Goal: Task Accomplishment & Management: Manage account settings

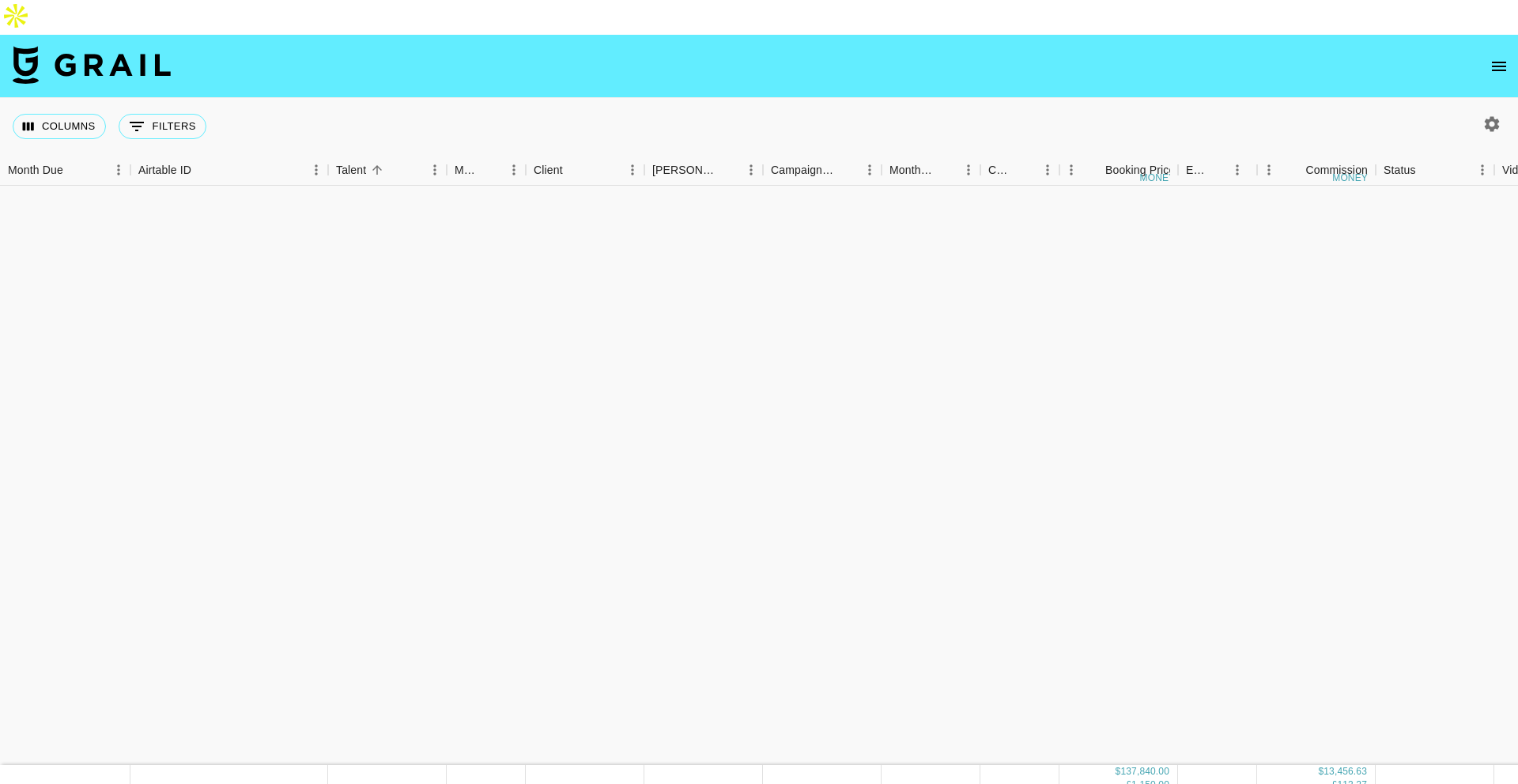
scroll to position [1707, 0]
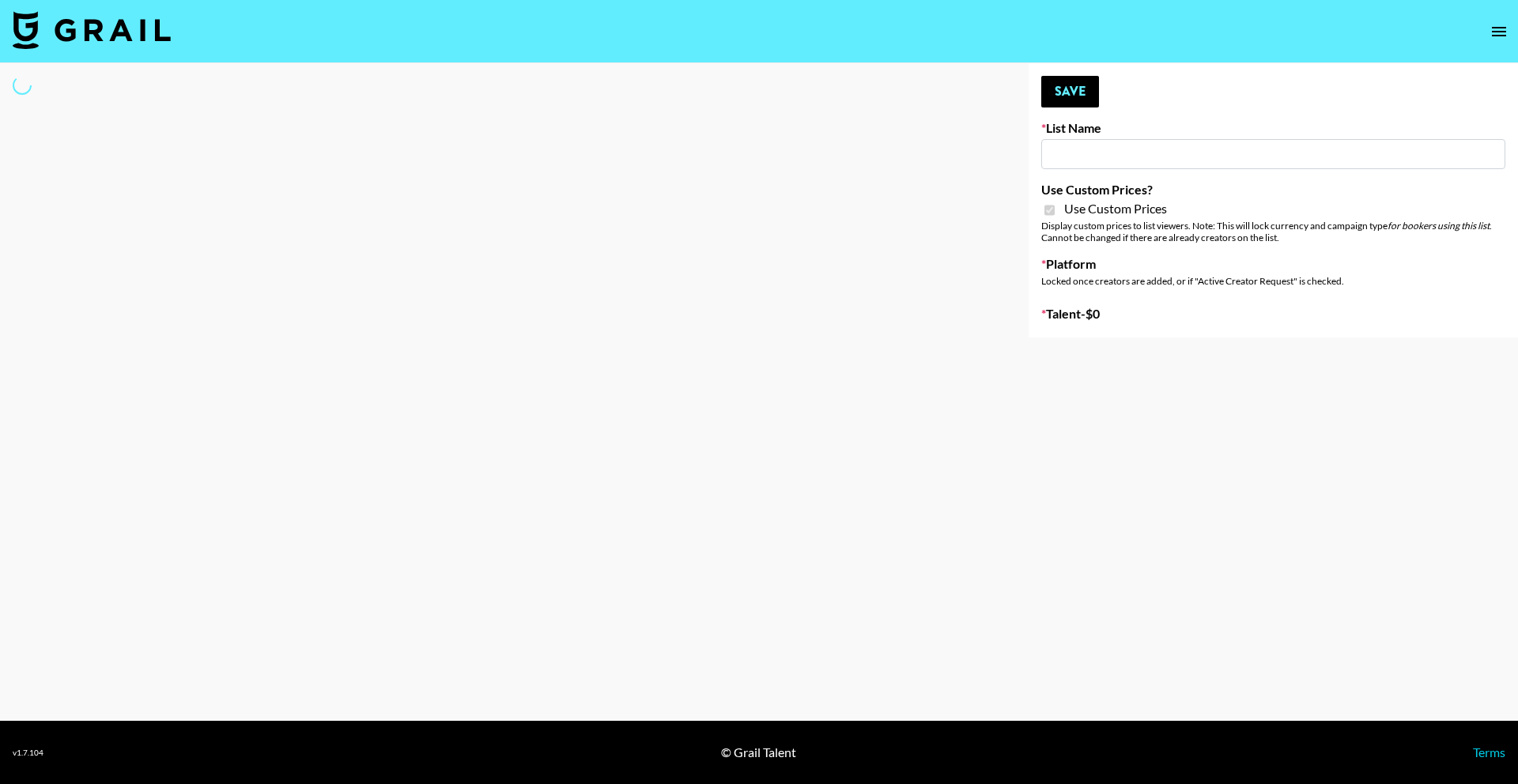
type input "Flexispot"
checkbox input "true"
select select "Brand"
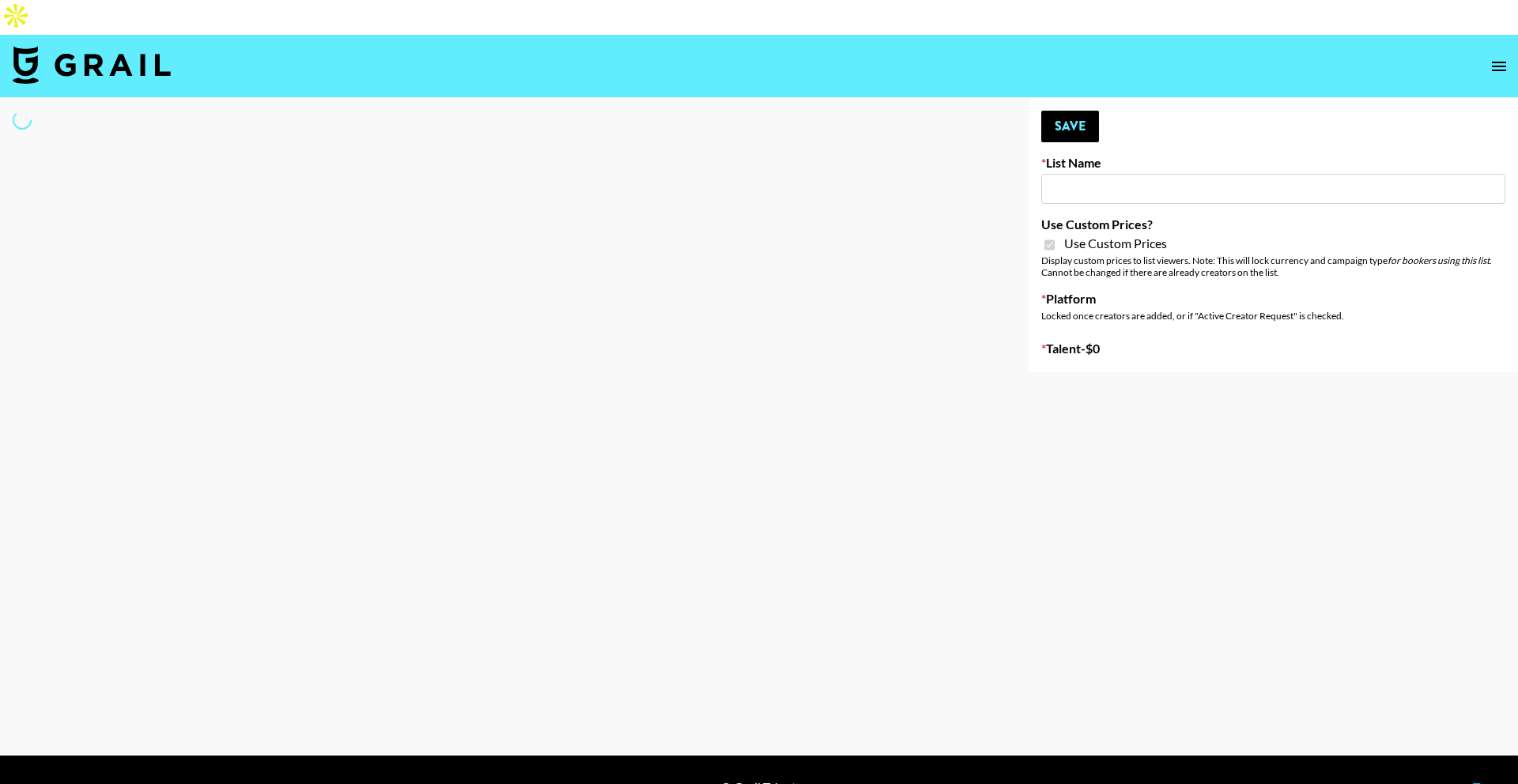
type input "Flexispot"
checkbox input "true"
select select "Brand"
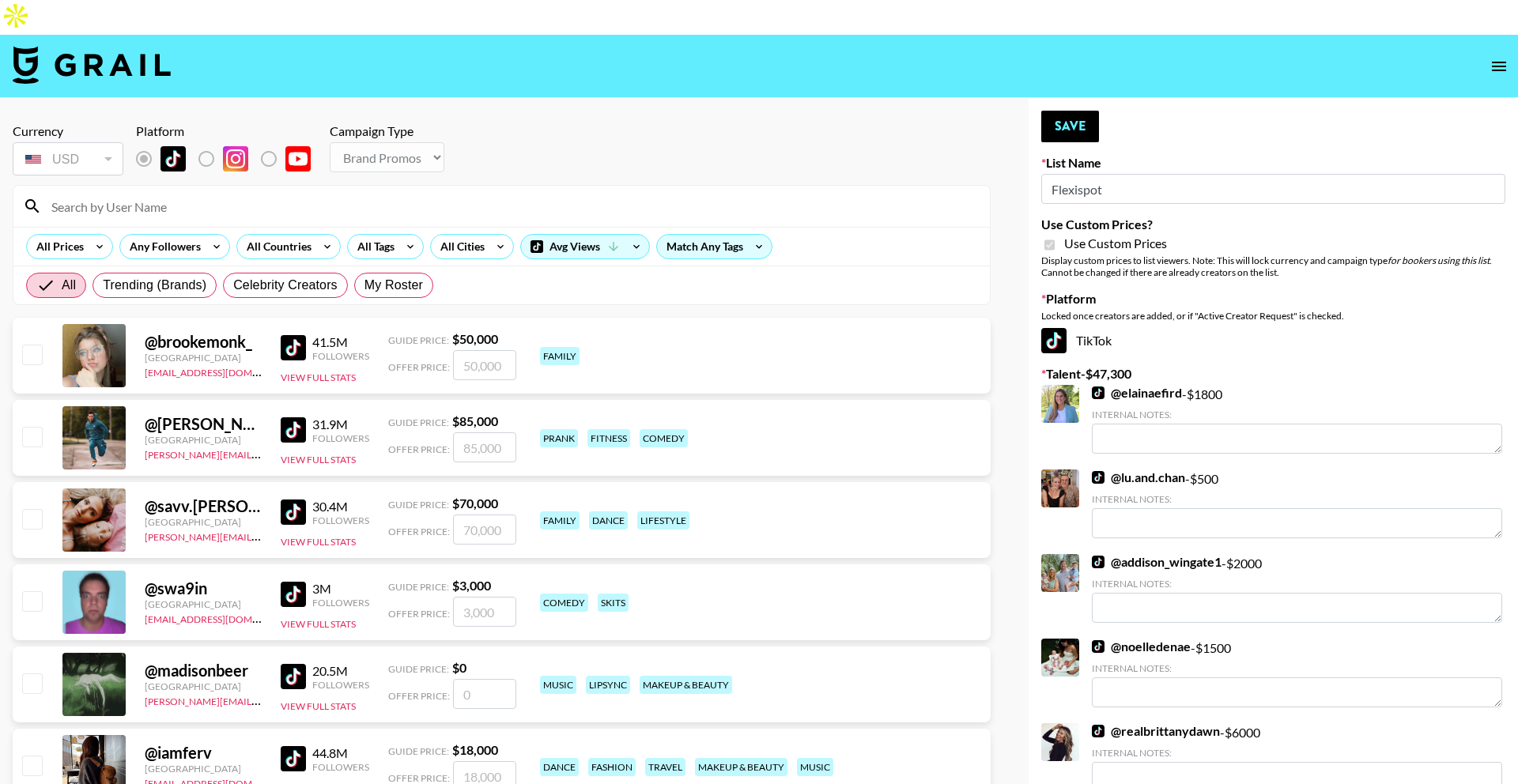
click at [447, 194] on input at bounding box center [511, 206] width 938 height 25
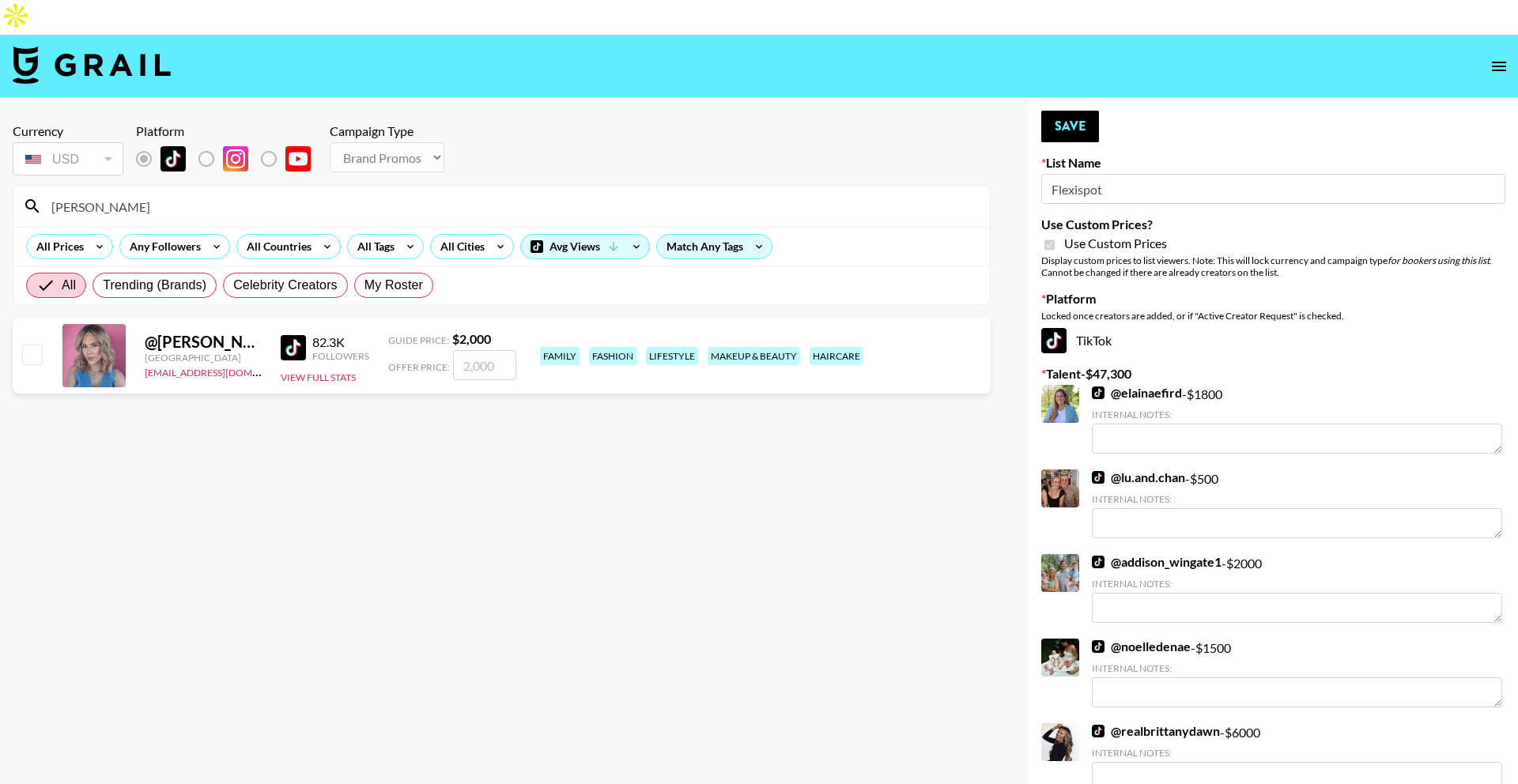
type input "maribel"
click at [496, 350] on input "number" at bounding box center [484, 365] width 64 height 30
checkbox input "true"
type input "2000"
click at [1064, 110] on button "Save" at bounding box center [1069, 126] width 58 height 31
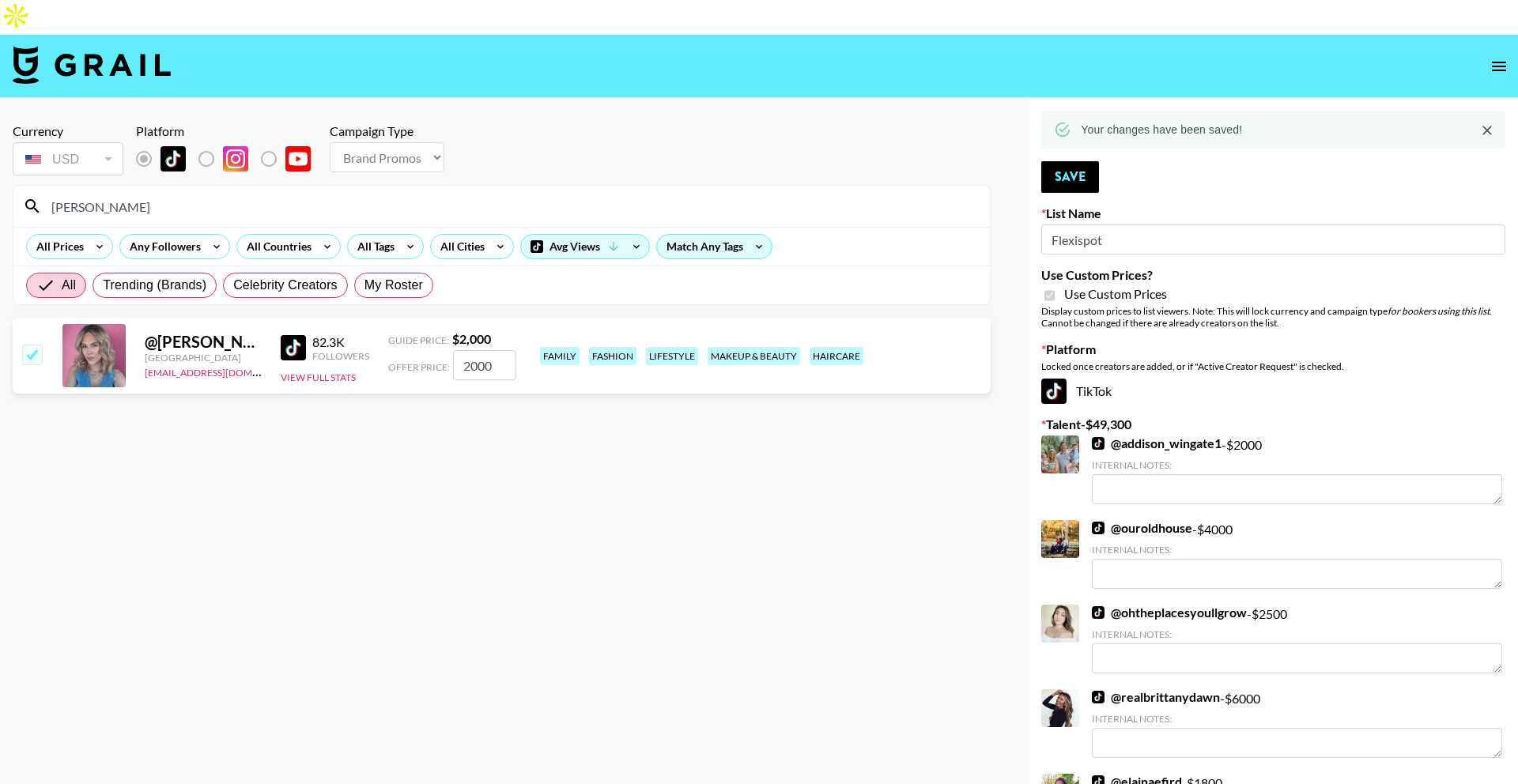
click at [443, 194] on input "maribel" at bounding box center [511, 206] width 938 height 25
type input "bri.d"
click at [501, 350] on input "number" at bounding box center [484, 365] width 64 height 30
checkbox input "true"
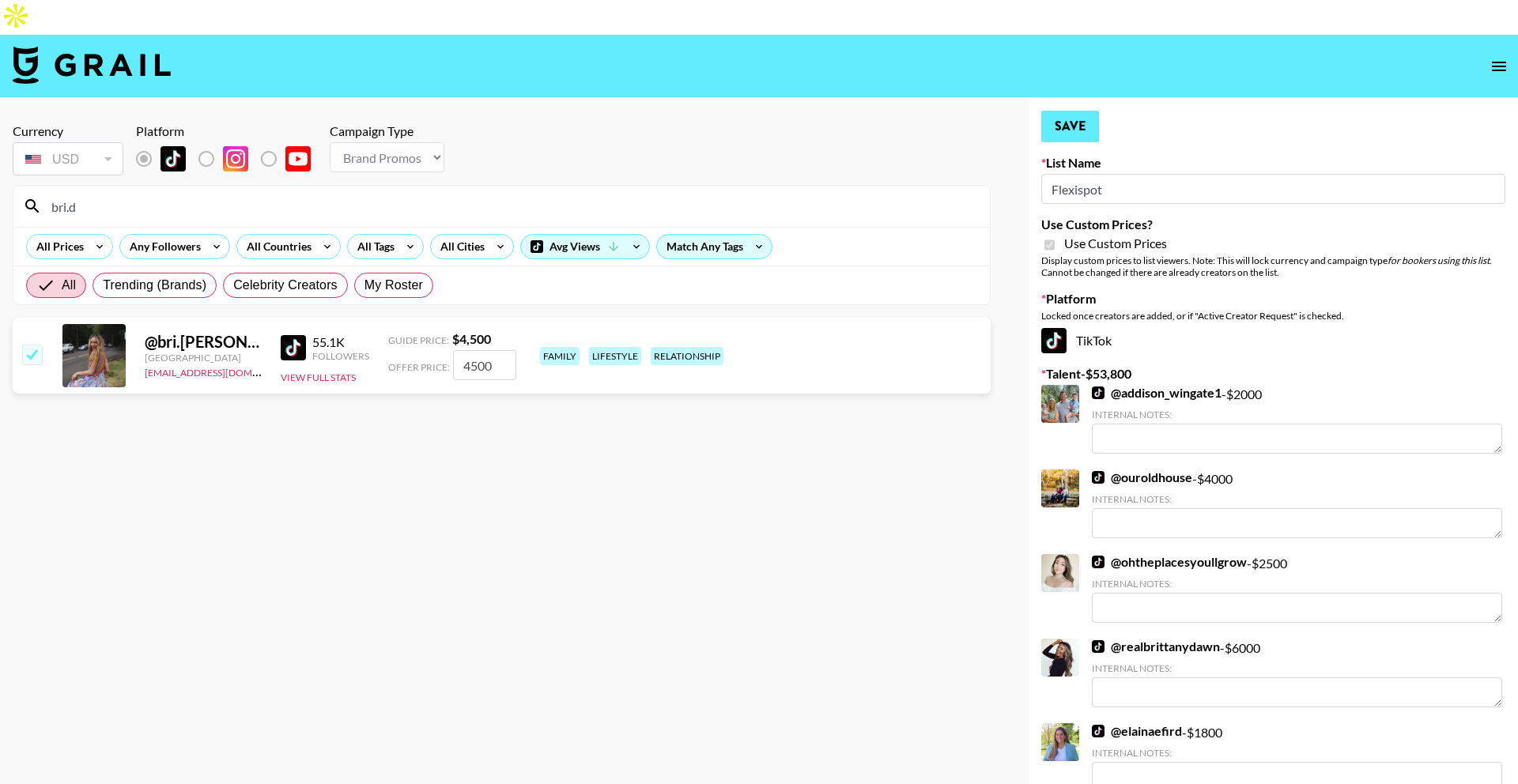
type input "4500"
click at [1056, 110] on button "Save" at bounding box center [1069, 126] width 58 height 31
